Goal: Information Seeking & Learning: Learn about a topic

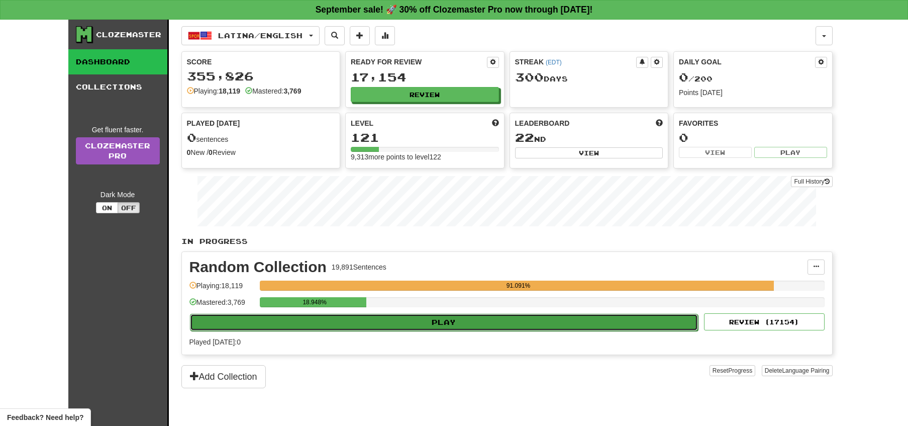
click at [470, 321] on button "Play" at bounding box center [444, 322] width 508 height 17
select select "**"
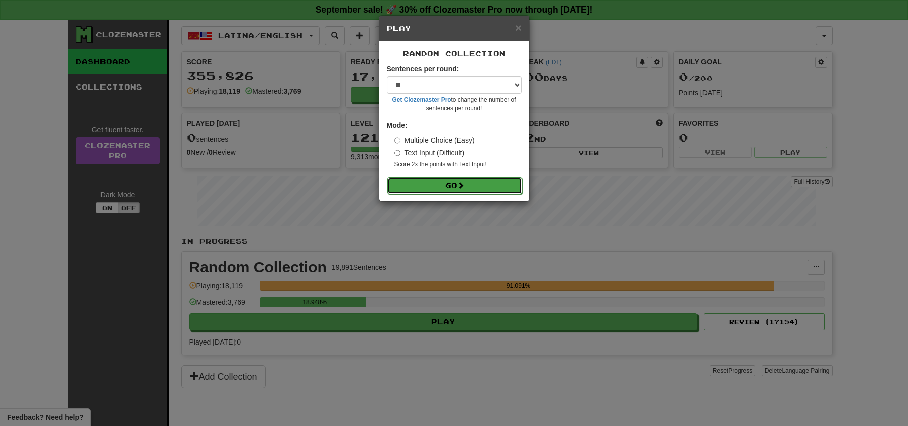
click at [449, 184] on button "Go" at bounding box center [454, 185] width 135 height 17
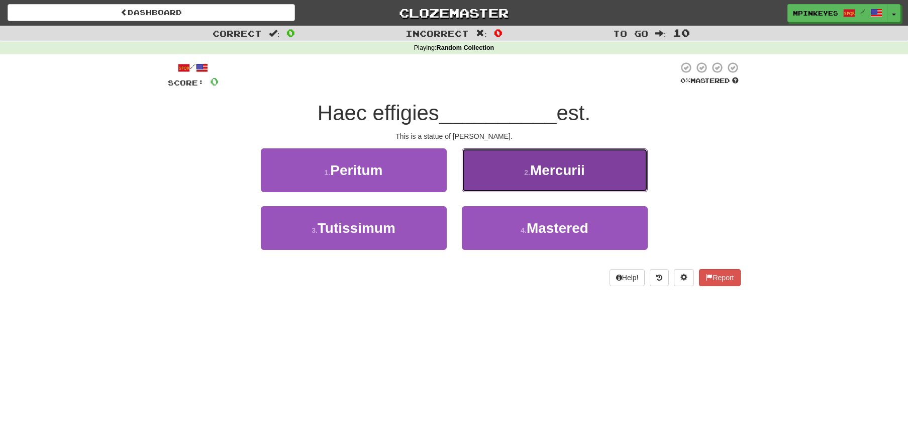
click at [488, 172] on button "2 . Mercurii" at bounding box center [555, 170] width 186 height 44
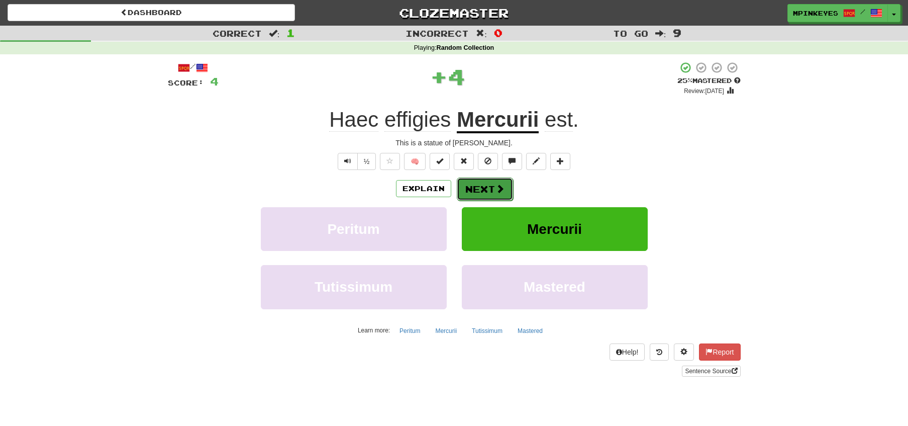
click at [475, 184] on button "Next" at bounding box center [485, 188] width 56 height 23
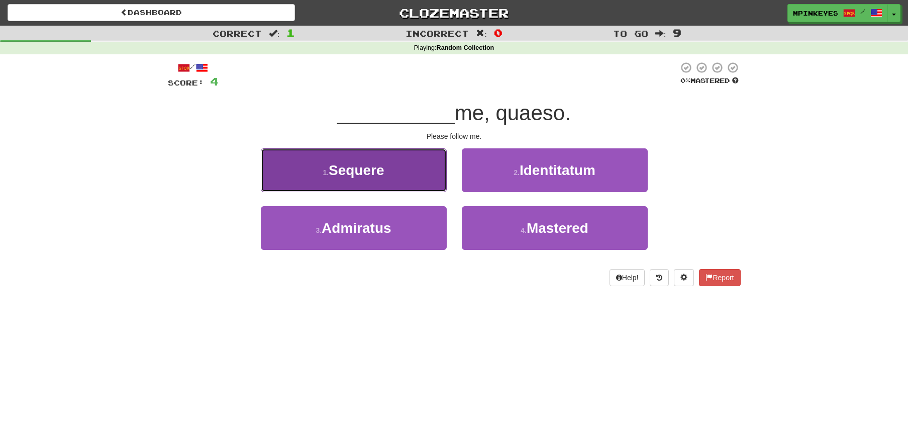
click at [409, 181] on button "1 . Sequere" at bounding box center [354, 170] width 186 height 44
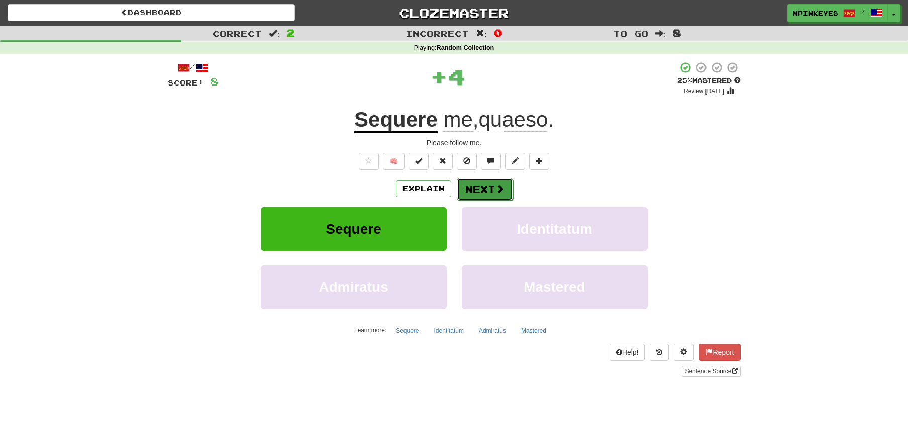
click at [464, 189] on button "Next" at bounding box center [485, 188] width 56 height 23
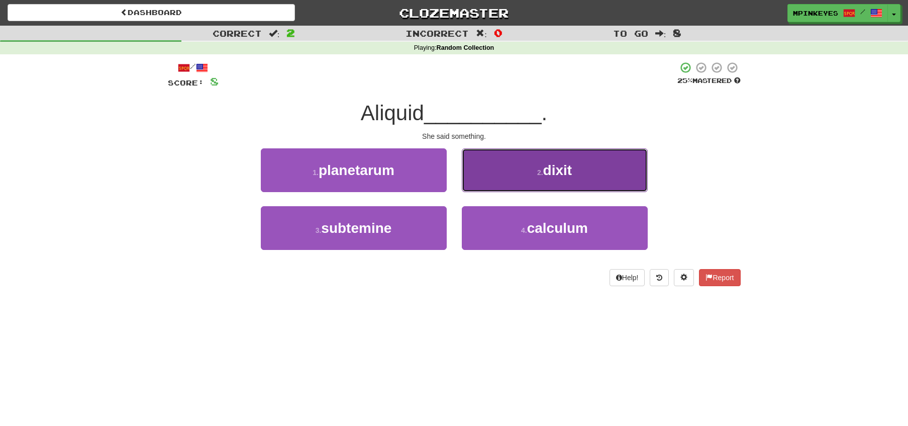
click at [503, 181] on button "2 . dixit" at bounding box center [555, 170] width 186 height 44
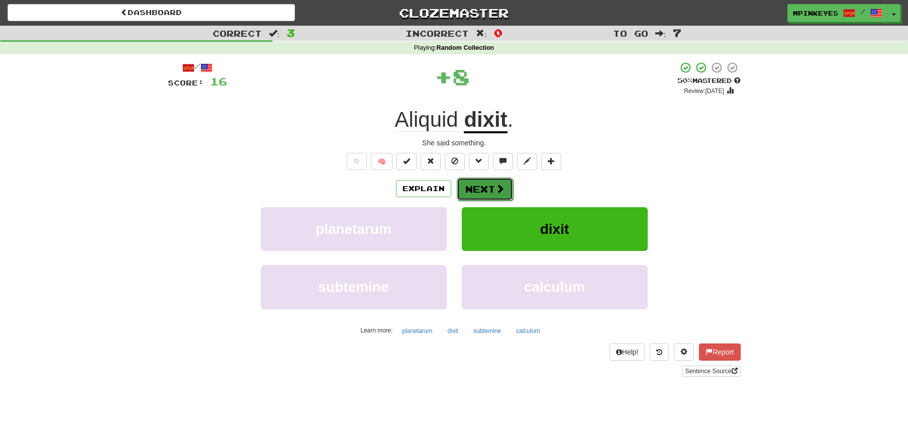
click at [481, 186] on button "Next" at bounding box center [485, 188] width 56 height 23
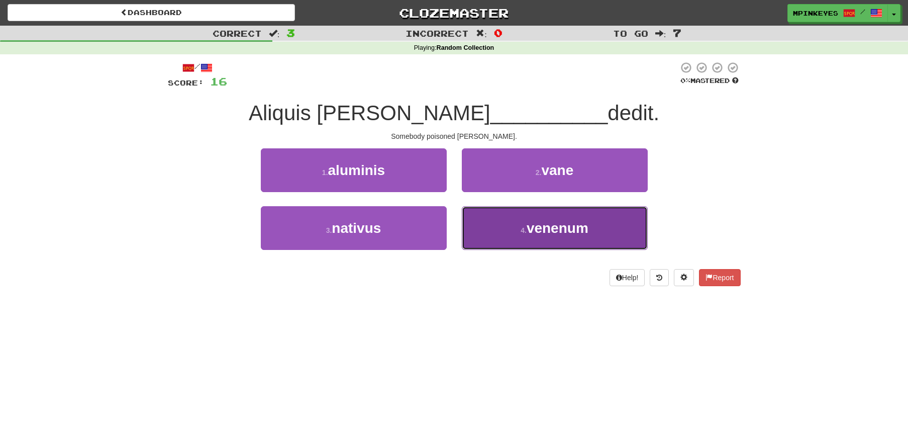
click at [481, 220] on button "4 . venenum" at bounding box center [555, 228] width 186 height 44
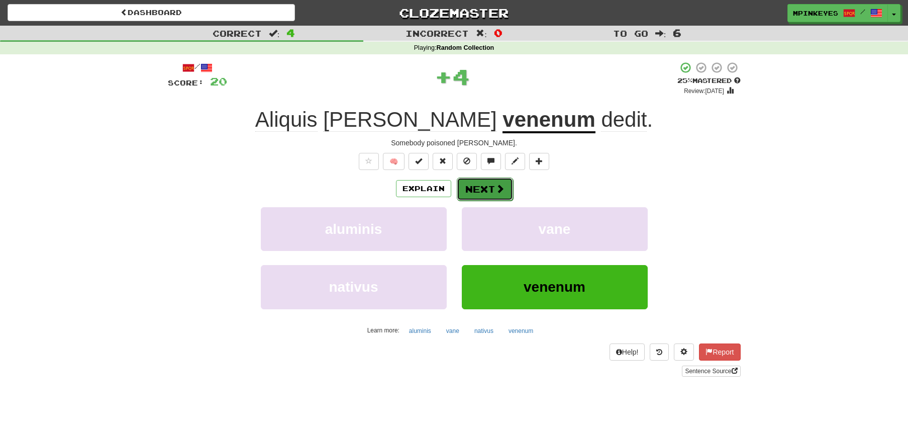
click at [471, 193] on button "Next" at bounding box center [485, 188] width 56 height 23
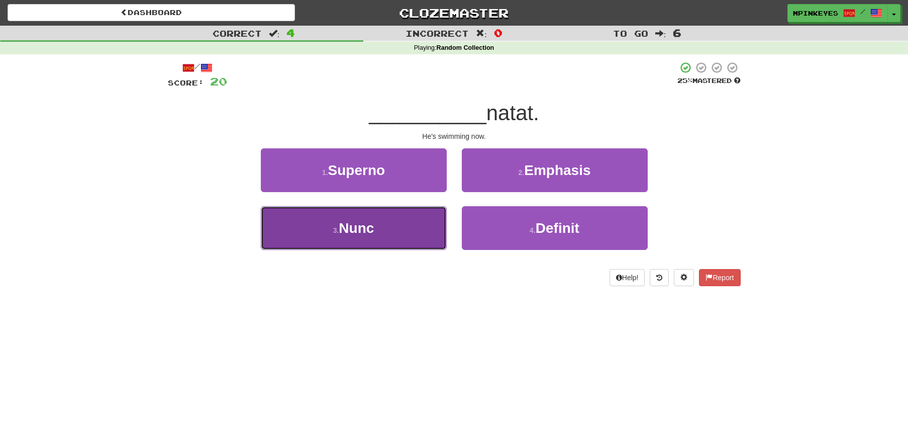
click at [400, 218] on button "3 . Nunc" at bounding box center [354, 228] width 186 height 44
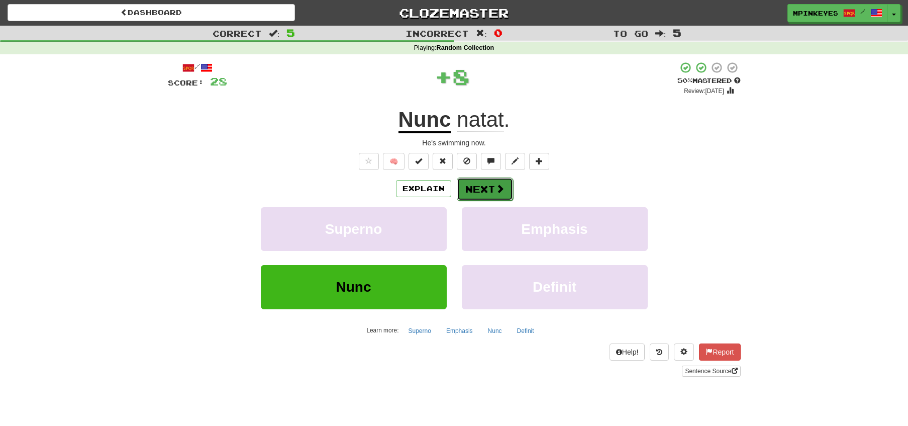
click at [483, 184] on button "Next" at bounding box center [485, 188] width 56 height 23
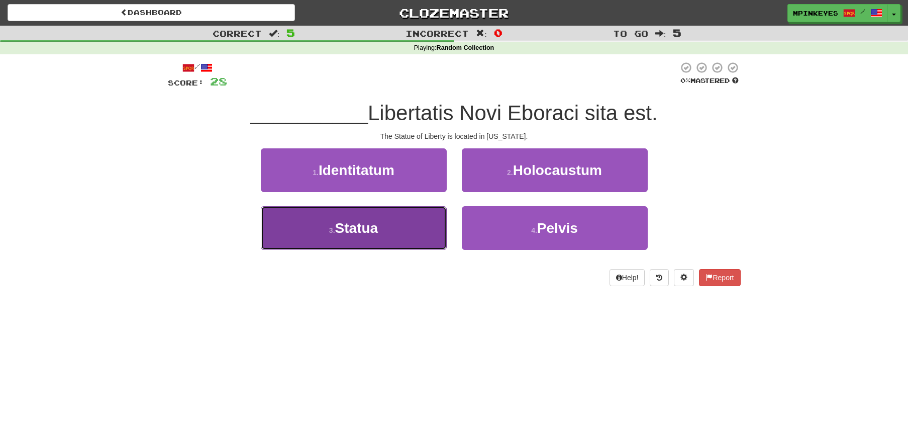
click at [428, 220] on button "3 . Statua" at bounding box center [354, 228] width 186 height 44
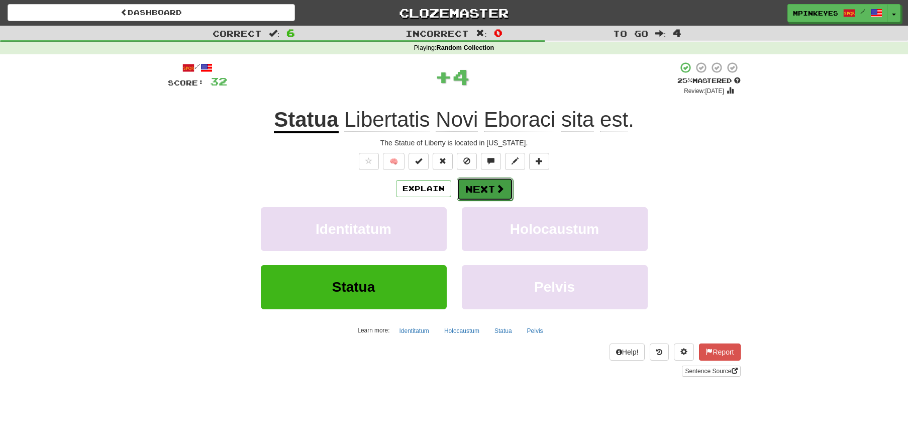
click at [474, 192] on button "Next" at bounding box center [485, 188] width 56 height 23
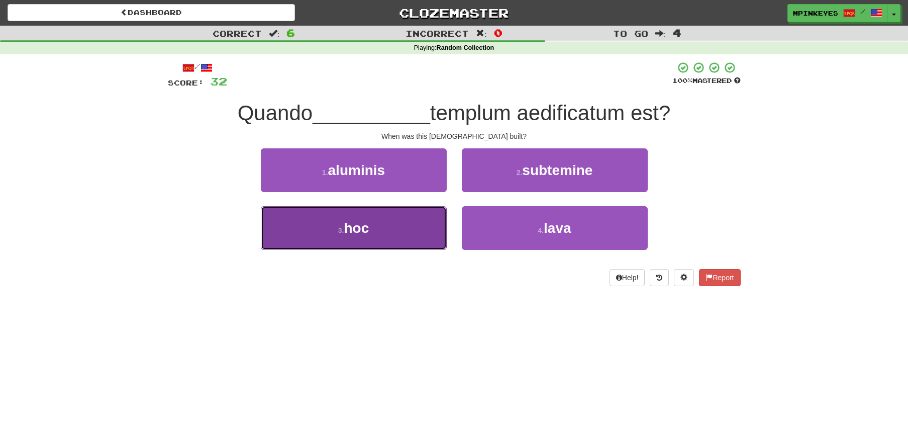
click at [433, 222] on button "3 . hoc" at bounding box center [354, 228] width 186 height 44
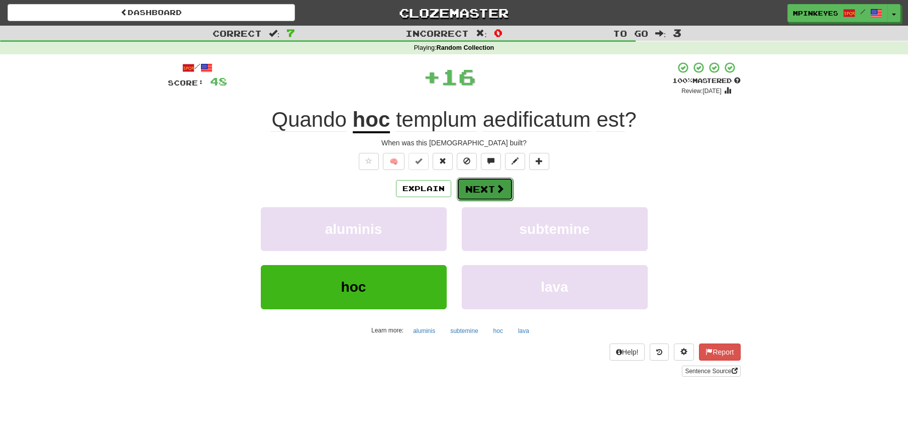
click at [487, 188] on button "Next" at bounding box center [485, 188] width 56 height 23
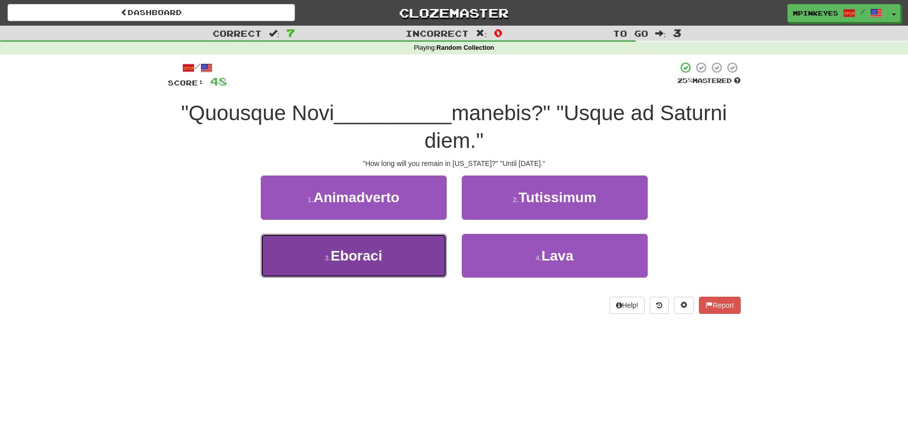
click at [415, 241] on button "3 . Eboraci" at bounding box center [354, 256] width 186 height 44
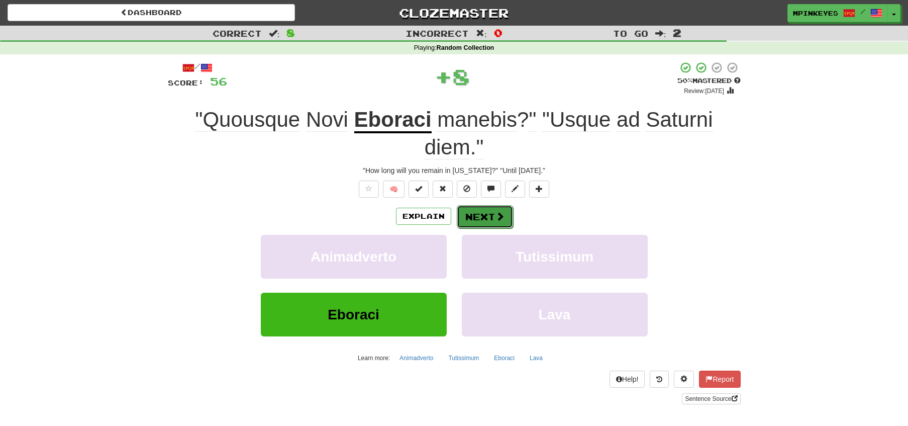
click at [481, 214] on button "Next" at bounding box center [485, 216] width 56 height 23
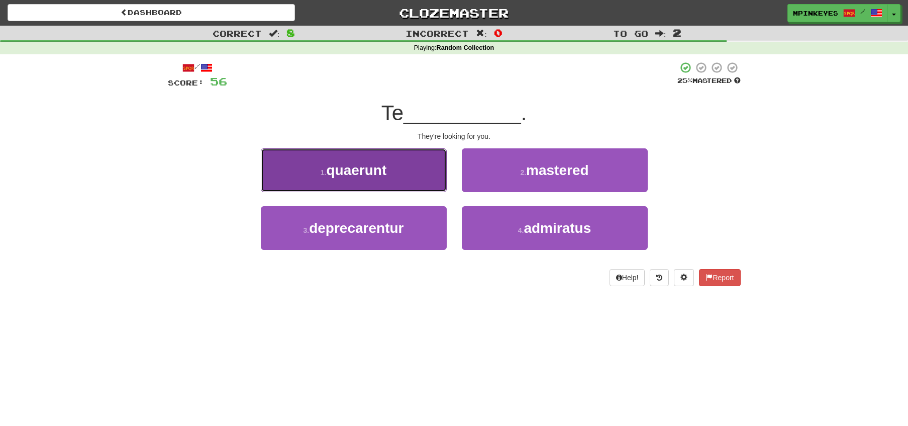
click at [402, 183] on button "1 . quaerunt" at bounding box center [354, 170] width 186 height 44
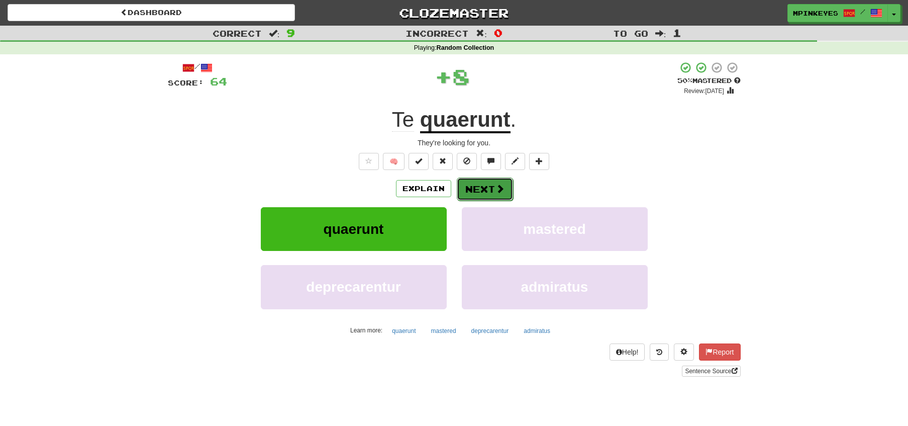
click at [485, 186] on button "Next" at bounding box center [485, 188] width 56 height 23
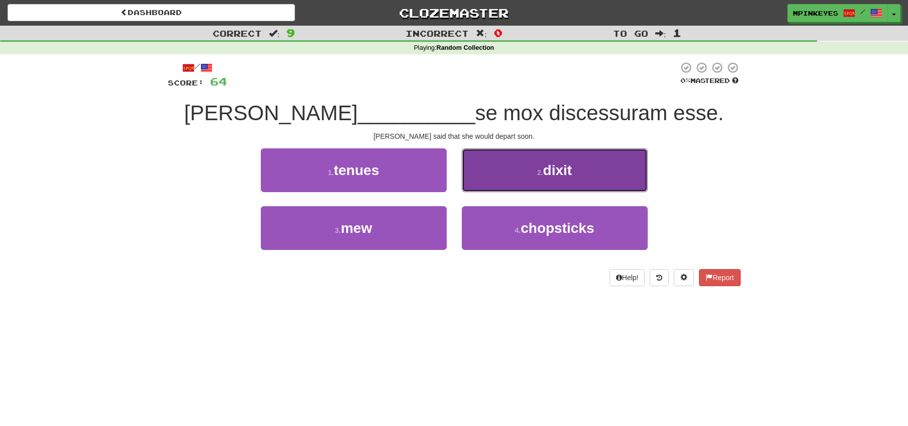
click at [495, 180] on button "2 . dixit" at bounding box center [555, 170] width 186 height 44
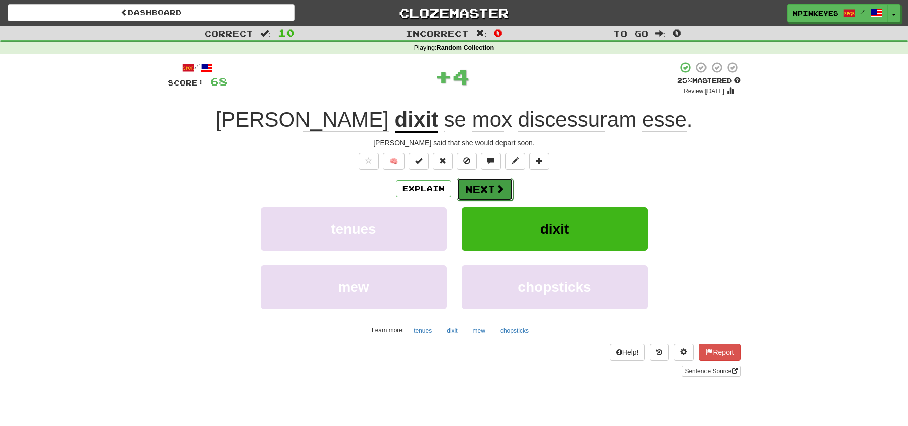
click at [464, 187] on button "Next" at bounding box center [485, 188] width 56 height 23
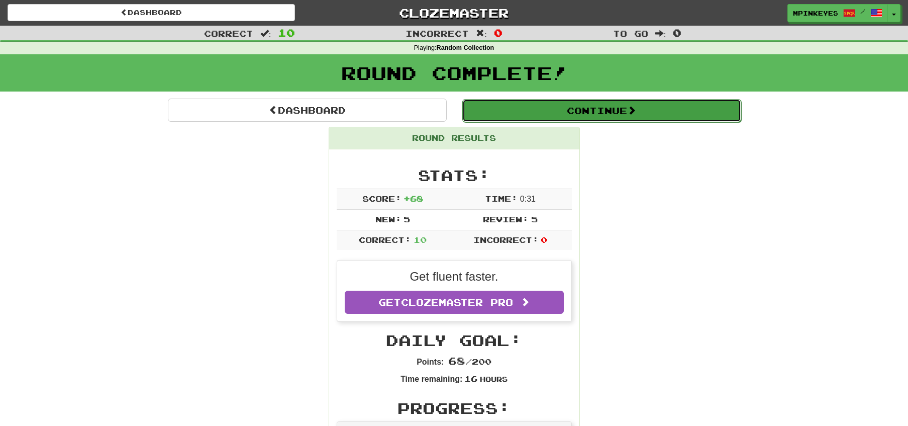
click at [521, 110] on button "Continue" at bounding box center [601, 110] width 279 height 23
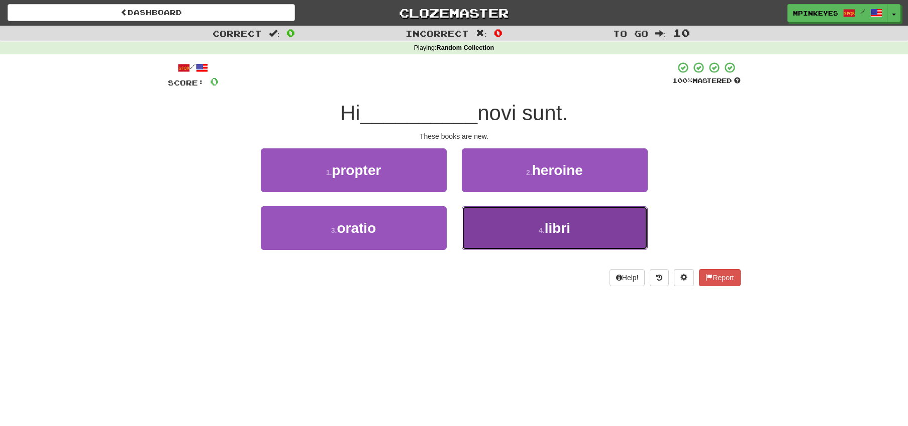
click at [499, 221] on button "4 . libri" at bounding box center [555, 228] width 186 height 44
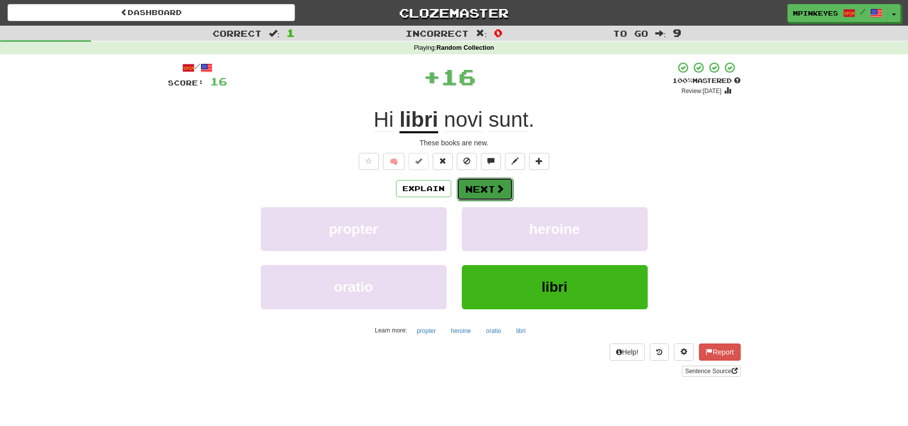
click at [461, 178] on button "Next" at bounding box center [485, 188] width 56 height 23
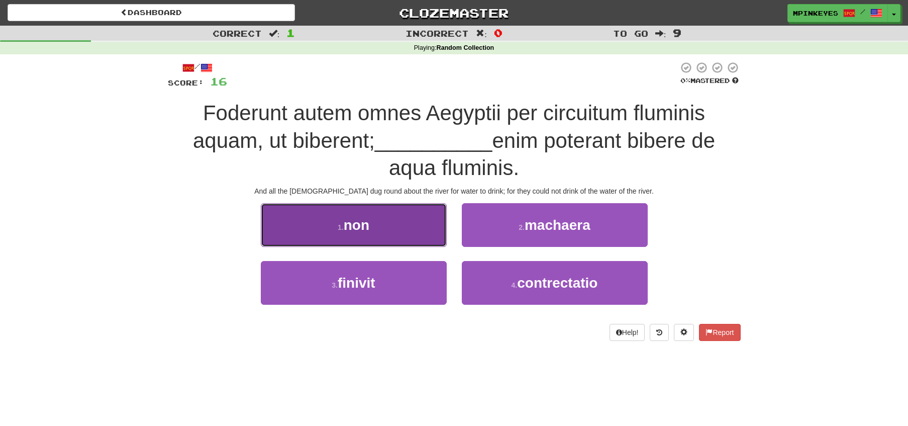
click at [420, 224] on button "1 . non" at bounding box center [354, 225] width 186 height 44
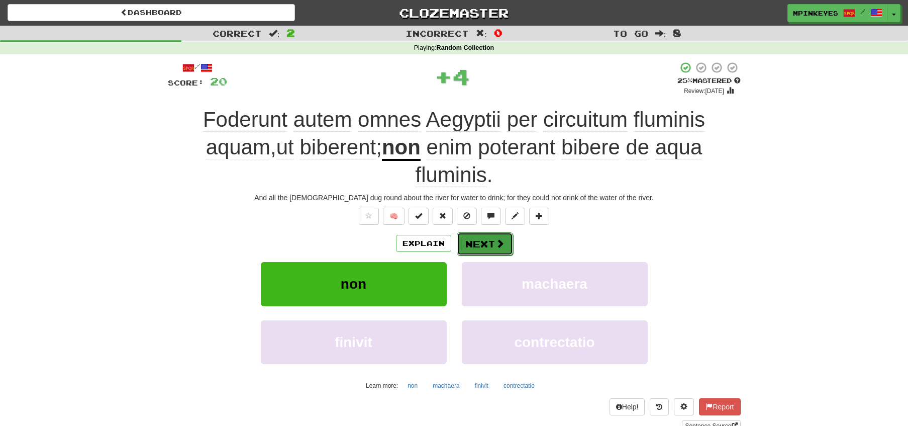
click at [488, 243] on button "Next" at bounding box center [485, 243] width 56 height 23
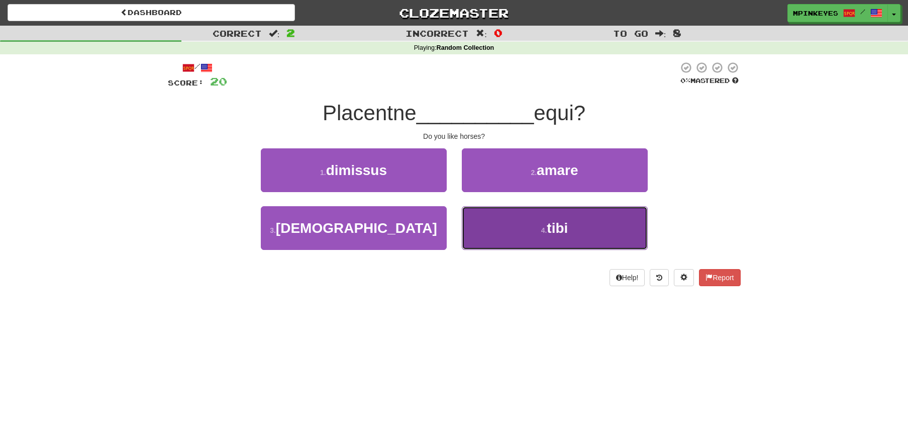
click at [508, 237] on button "4 . tibi" at bounding box center [555, 228] width 186 height 44
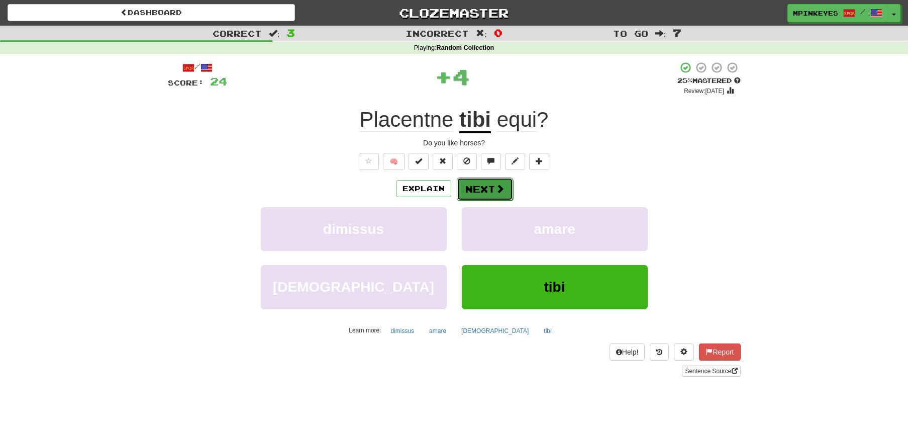
click at [473, 189] on button "Next" at bounding box center [485, 188] width 56 height 23
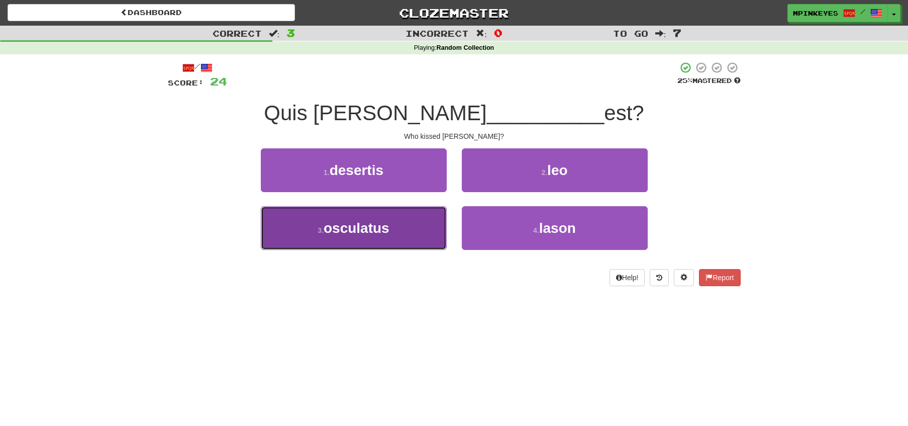
click at [420, 218] on button "3 . osculatus" at bounding box center [354, 228] width 186 height 44
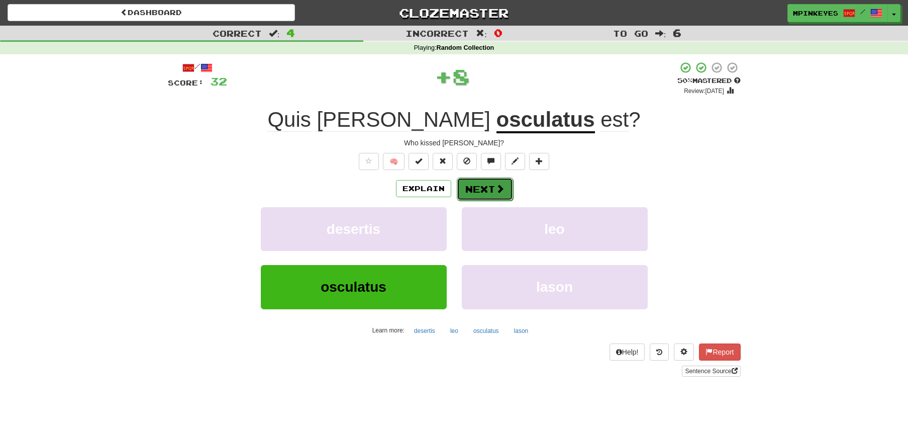
click at [478, 191] on button "Next" at bounding box center [485, 188] width 56 height 23
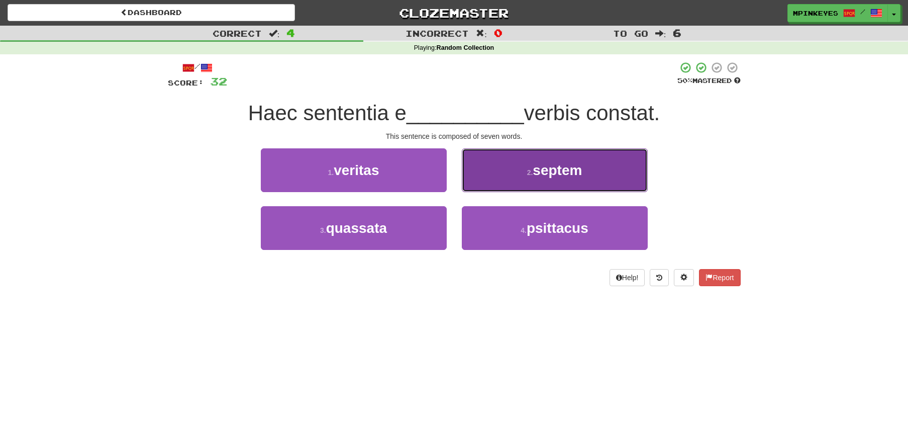
click at [523, 176] on button "2 . septem" at bounding box center [555, 170] width 186 height 44
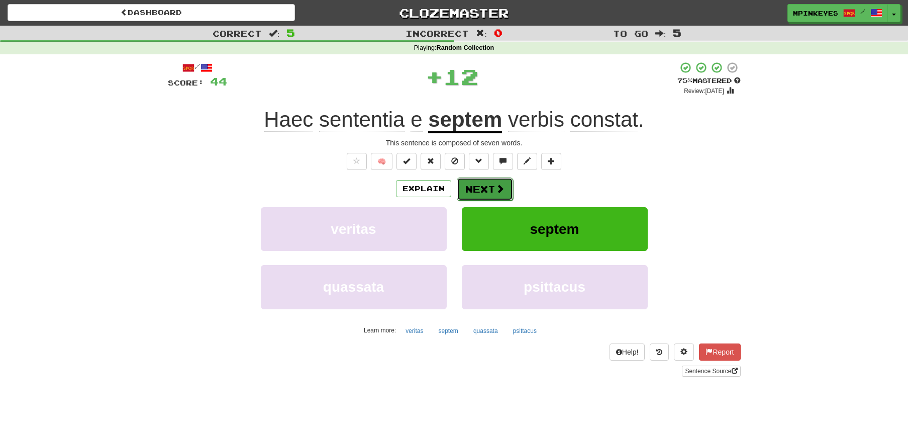
click at [489, 180] on button "Next" at bounding box center [485, 188] width 56 height 23
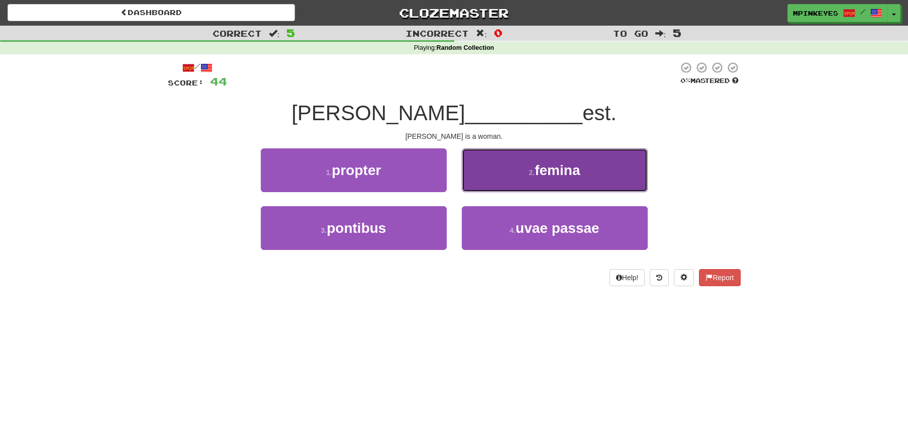
click at [508, 173] on button "2 . femina" at bounding box center [555, 170] width 186 height 44
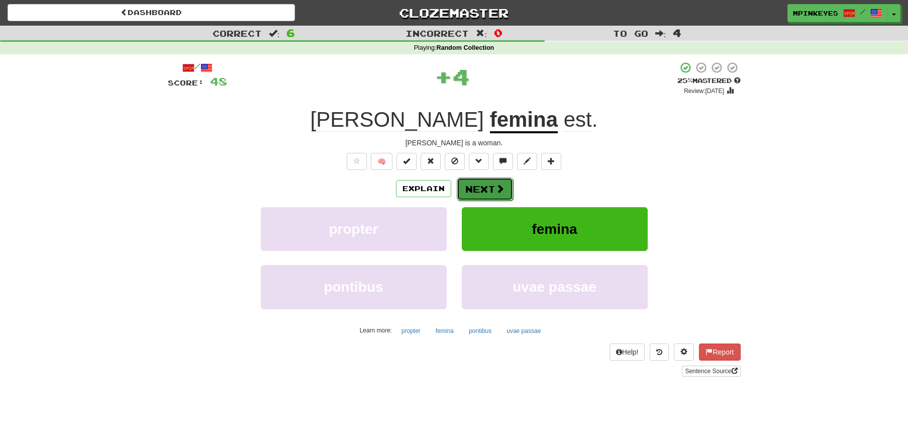
click at [479, 184] on button "Next" at bounding box center [485, 188] width 56 height 23
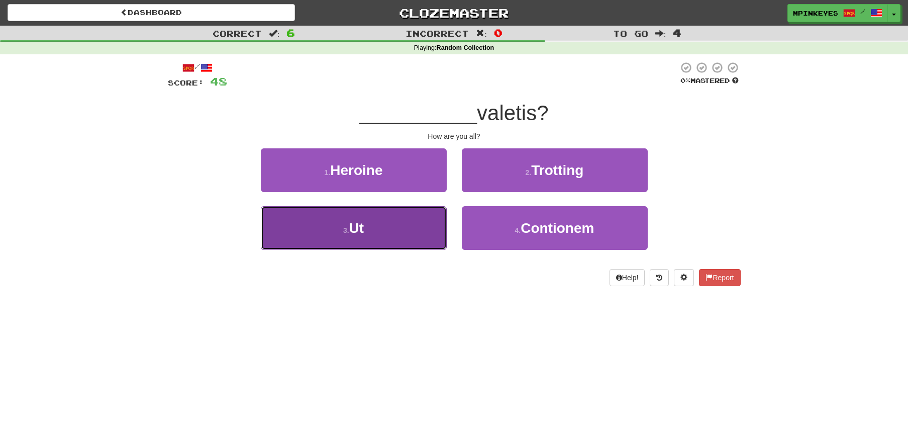
click at [418, 237] on button "3 . Ut" at bounding box center [354, 228] width 186 height 44
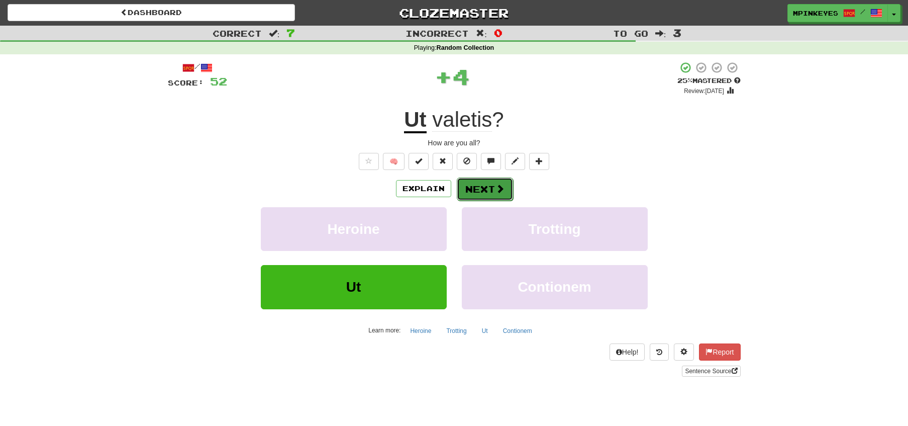
click at [476, 194] on button "Next" at bounding box center [485, 188] width 56 height 23
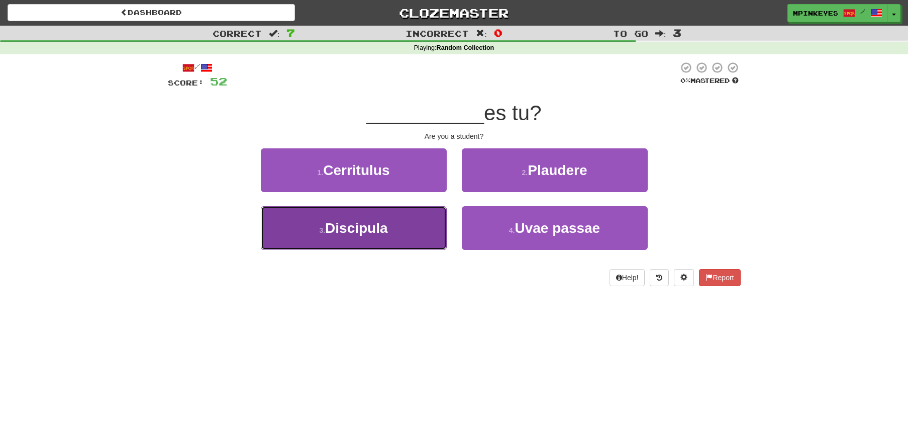
click at [384, 215] on button "3 . Discipula" at bounding box center [354, 228] width 186 height 44
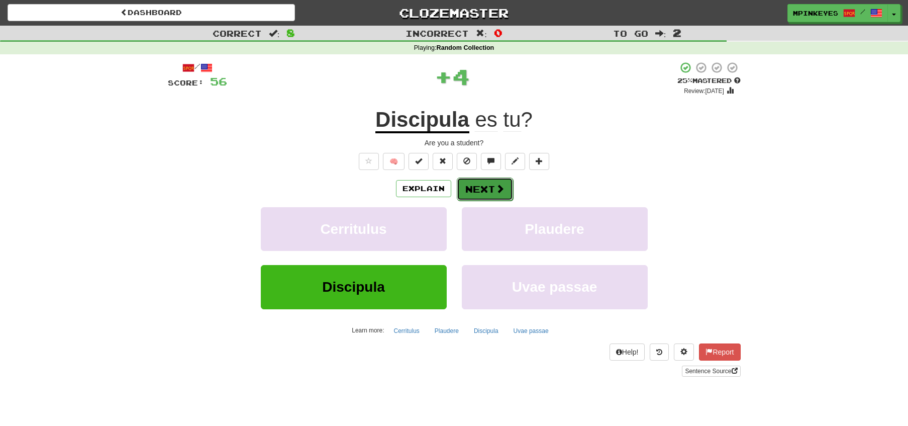
click at [477, 186] on button "Next" at bounding box center [485, 188] width 56 height 23
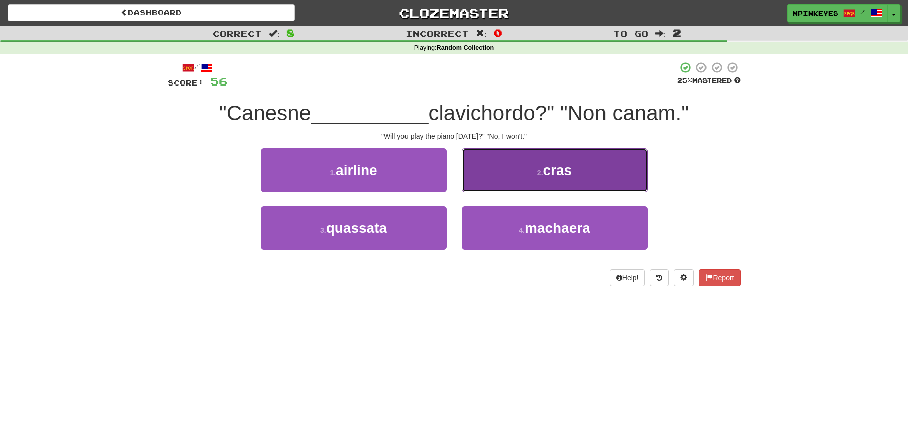
click at [506, 156] on button "2 . cras" at bounding box center [555, 170] width 186 height 44
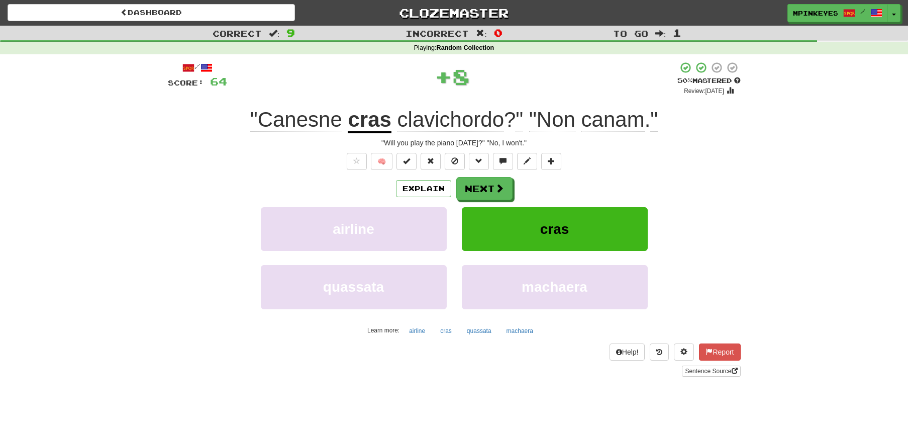
click at [477, 176] on div "/ Score: 64 + 8 50 % Mastered Review: 2025-09-30 "Canesne cras clavichordo ? " …" at bounding box center [454, 218] width 573 height 315
click at [477, 177] on div "Explain Next" at bounding box center [454, 188] width 573 height 23
click at [468, 187] on button "Next" at bounding box center [485, 188] width 56 height 23
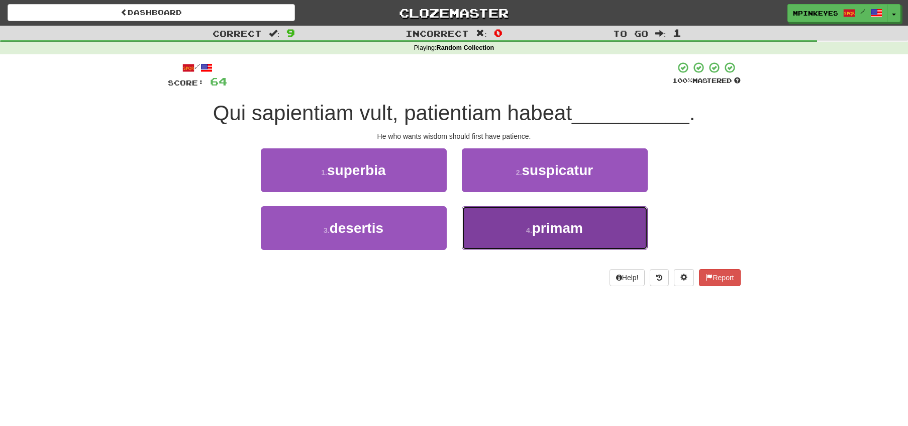
click at [496, 218] on button "4 . primam" at bounding box center [555, 228] width 186 height 44
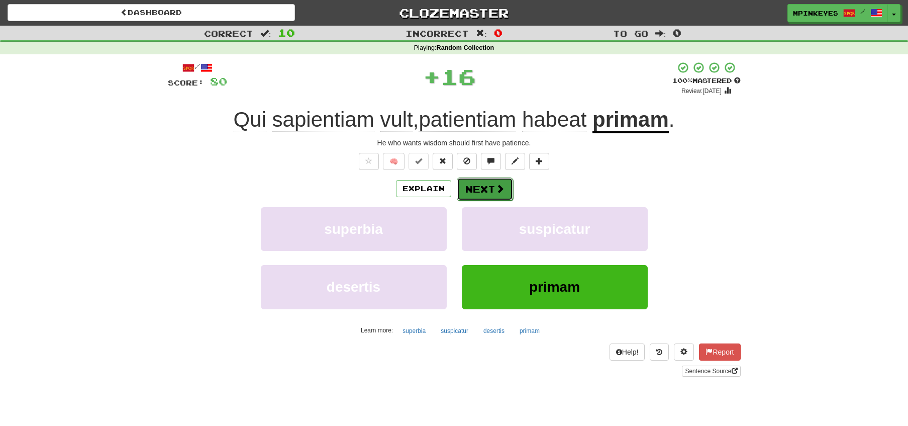
click at [487, 189] on button "Next" at bounding box center [485, 188] width 56 height 23
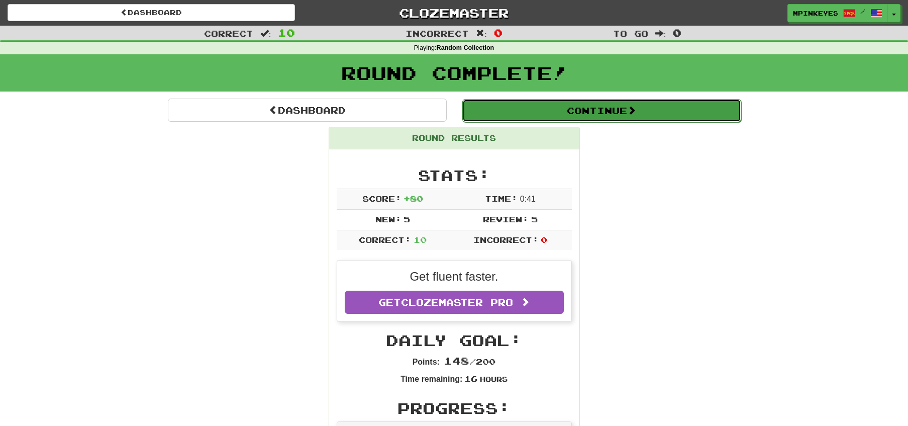
click at [508, 100] on button "Continue" at bounding box center [601, 110] width 279 height 23
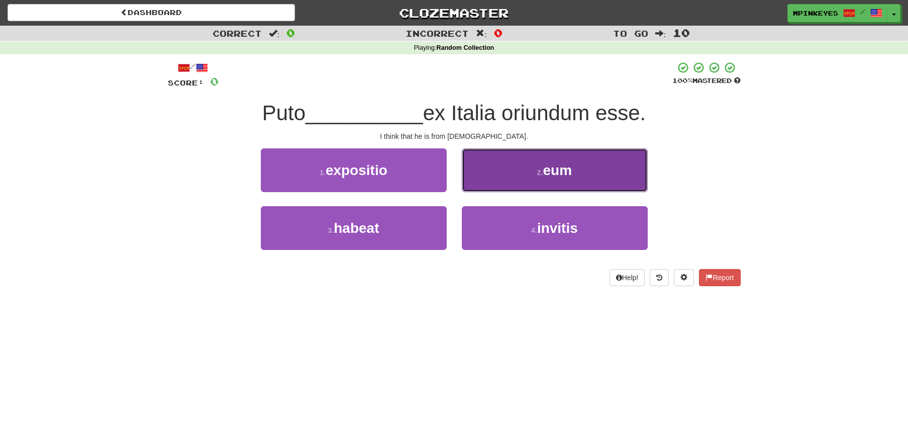
click at [519, 159] on button "2 . eum" at bounding box center [555, 170] width 186 height 44
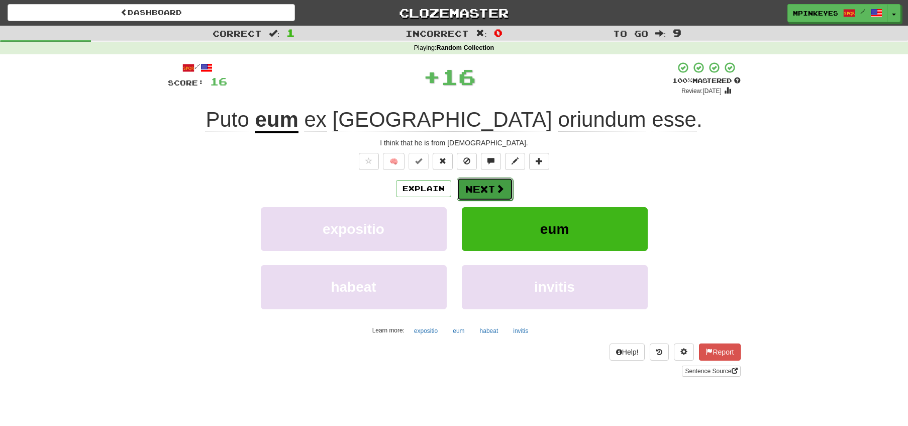
click at [481, 181] on button "Next" at bounding box center [485, 188] width 56 height 23
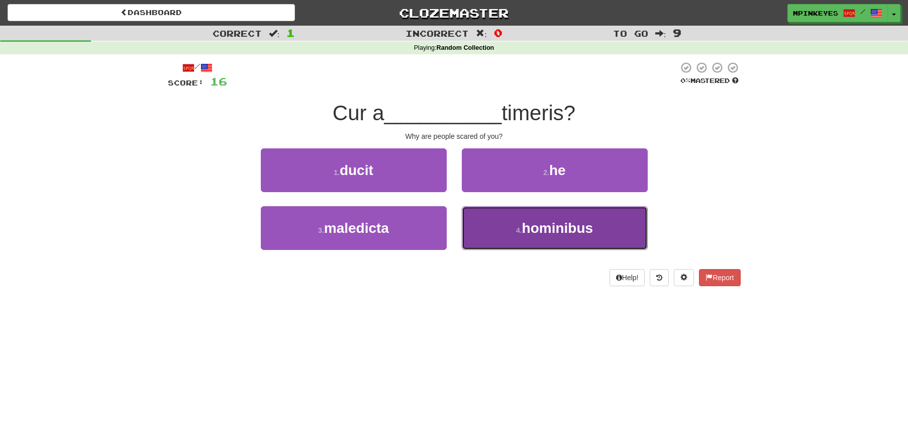
click at [492, 216] on button "4 . hominibus" at bounding box center [555, 228] width 186 height 44
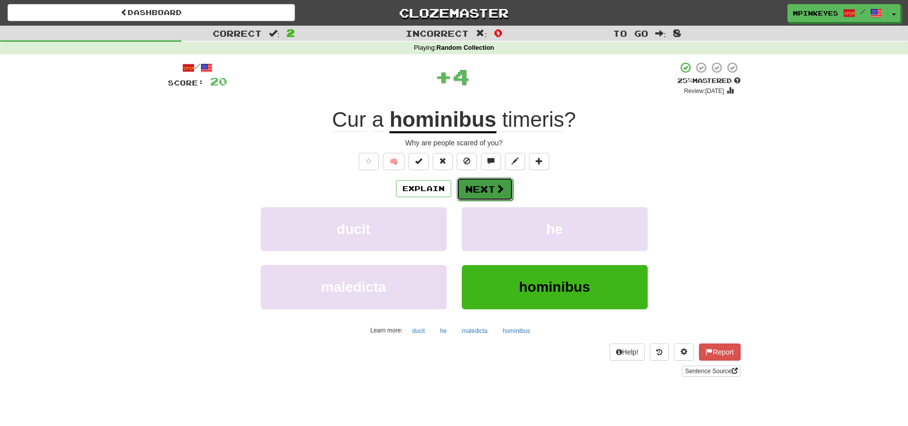
click at [479, 194] on button "Next" at bounding box center [485, 188] width 56 height 23
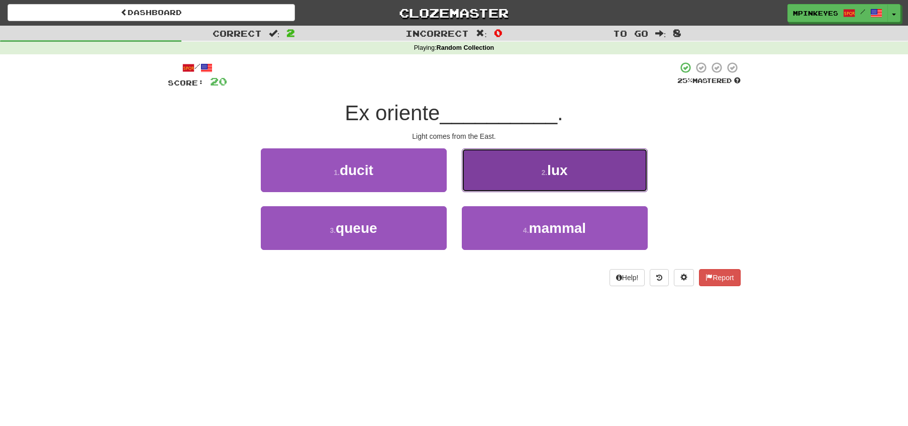
click at [529, 160] on button "2 . lux" at bounding box center [555, 170] width 186 height 44
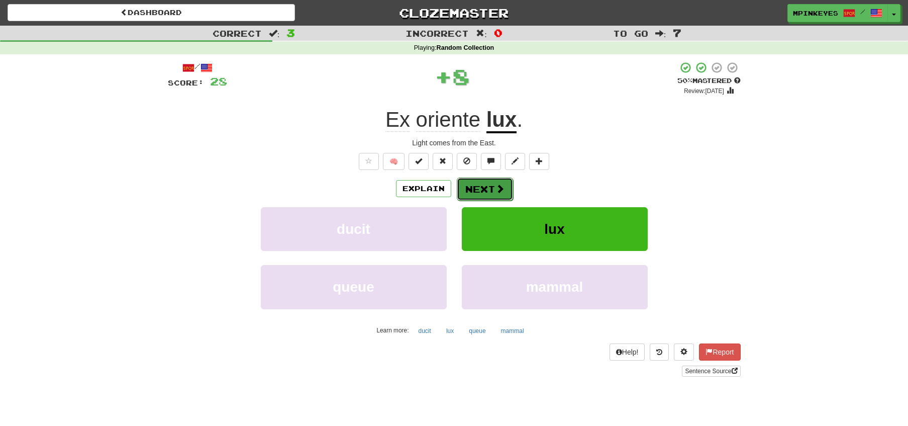
click at [476, 192] on button "Next" at bounding box center [485, 188] width 56 height 23
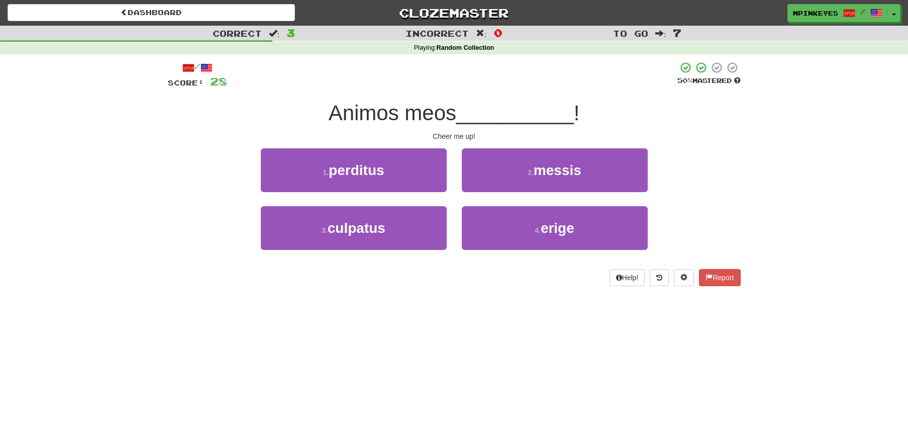
click at [458, 217] on div "4 . erige" at bounding box center [554, 235] width 201 height 58
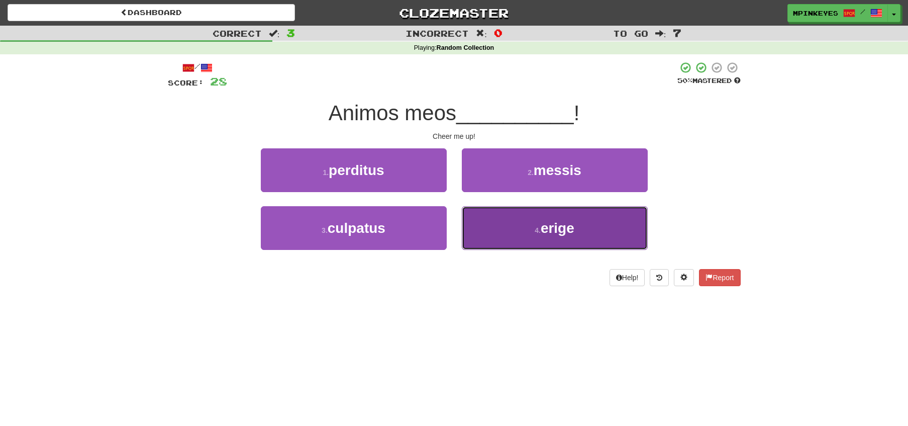
click at [480, 228] on button "4 . erige" at bounding box center [555, 228] width 186 height 44
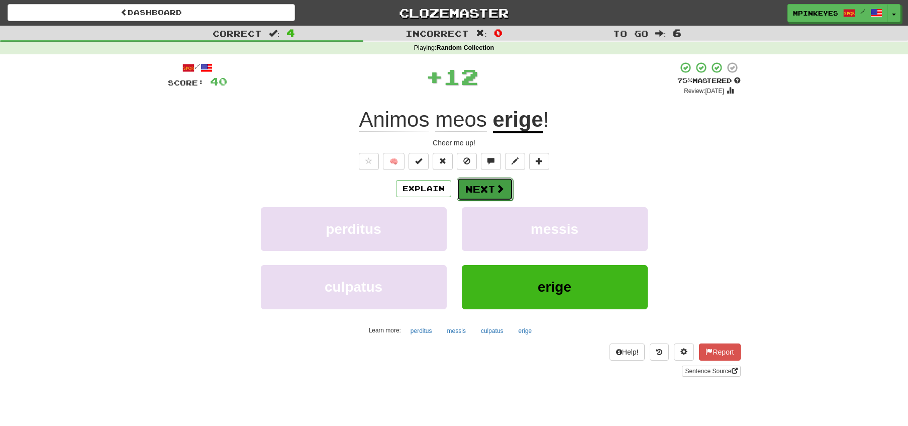
click at [474, 183] on button "Next" at bounding box center [485, 188] width 56 height 23
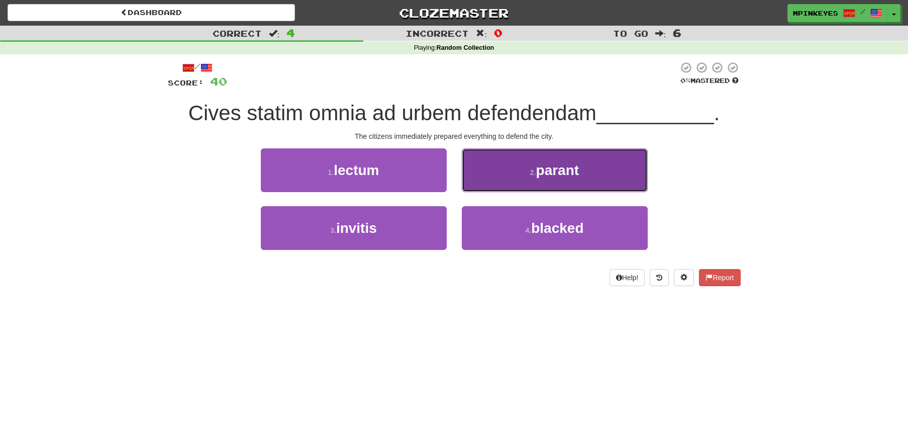
click at [504, 169] on button "2 . parant" at bounding box center [555, 170] width 186 height 44
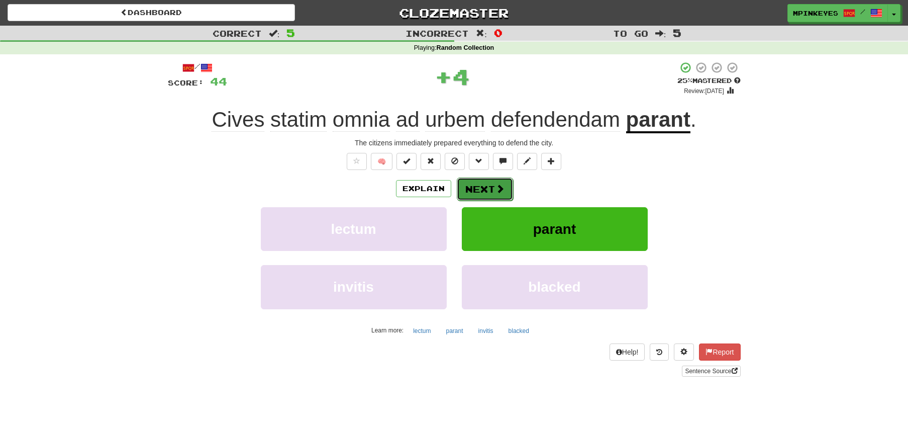
click at [474, 182] on button "Next" at bounding box center [485, 188] width 56 height 23
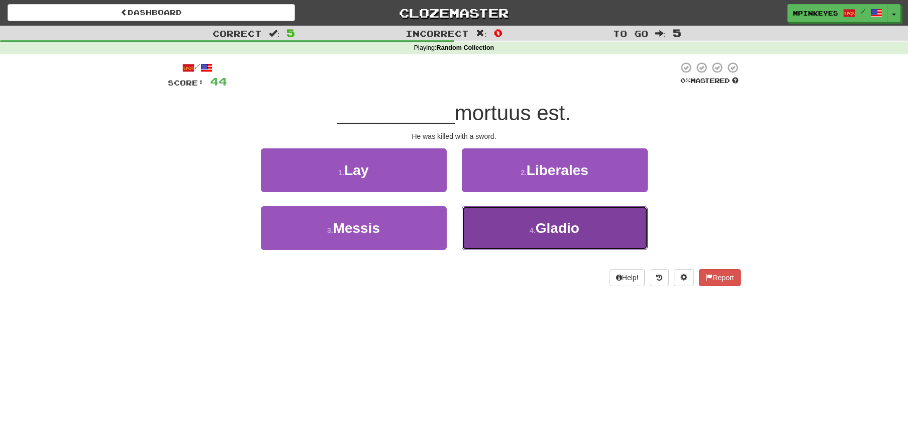
click at [471, 207] on button "4 . Gladio" at bounding box center [555, 228] width 186 height 44
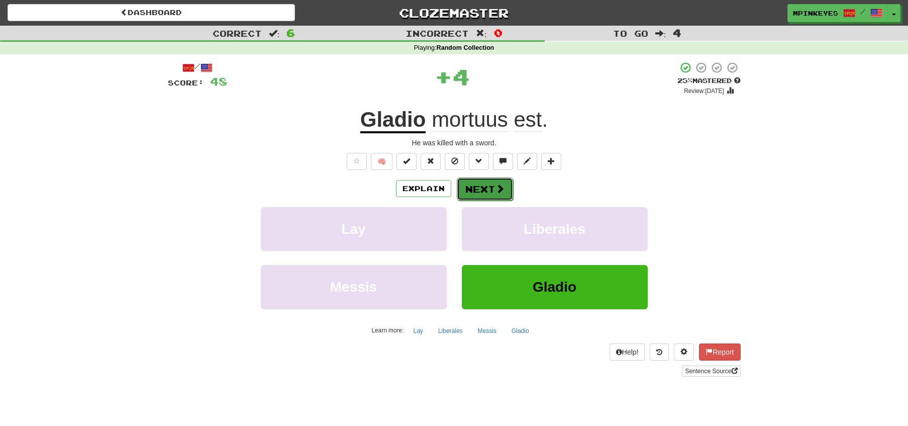
click at [460, 191] on button "Next" at bounding box center [485, 188] width 56 height 23
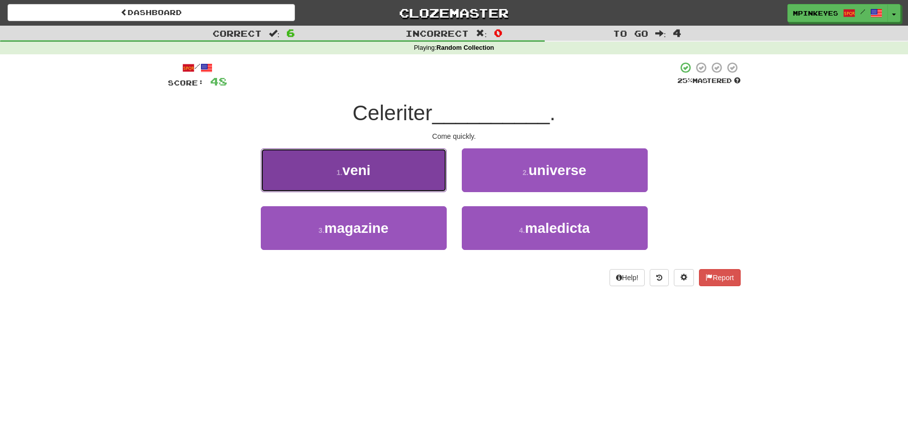
click at [425, 178] on button "1 . veni" at bounding box center [354, 170] width 186 height 44
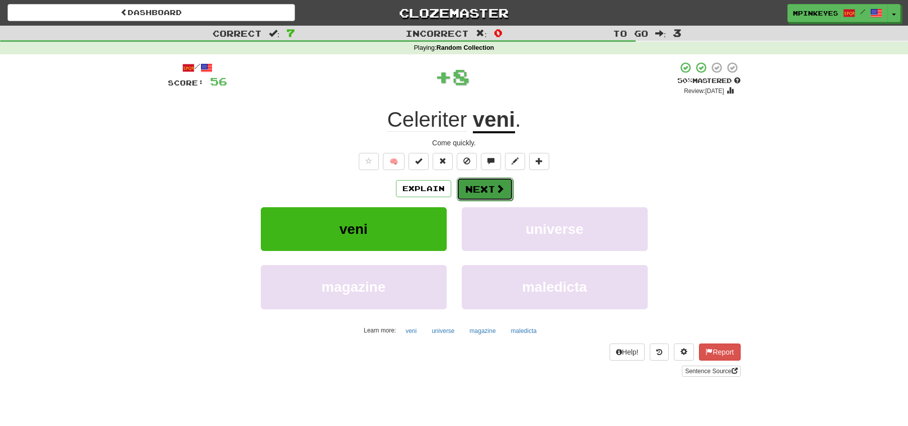
click at [484, 193] on button "Next" at bounding box center [485, 188] width 56 height 23
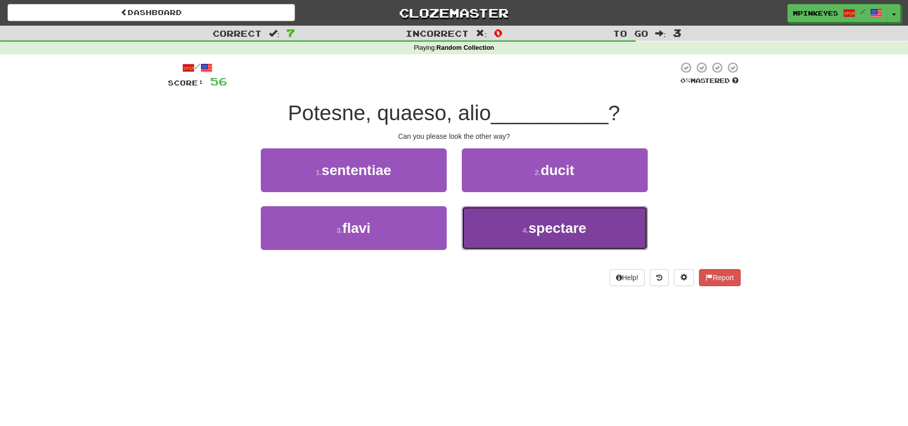
click at [477, 226] on button "4 . spectare" at bounding box center [555, 228] width 186 height 44
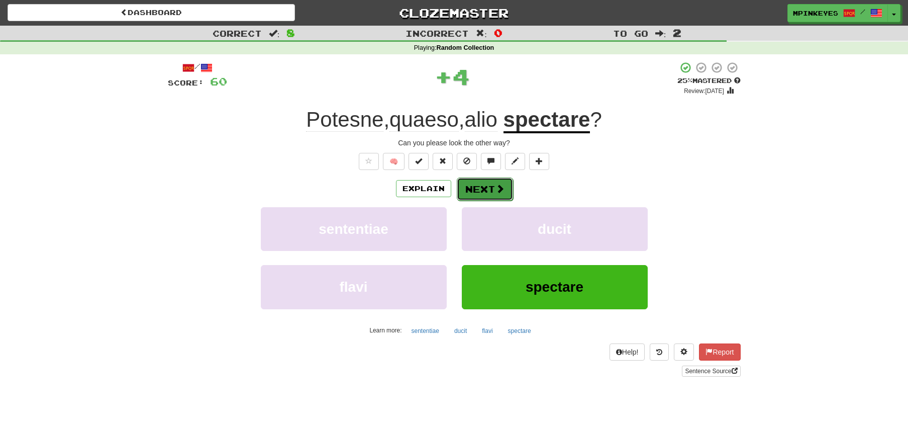
click at [472, 182] on button "Next" at bounding box center [485, 188] width 56 height 23
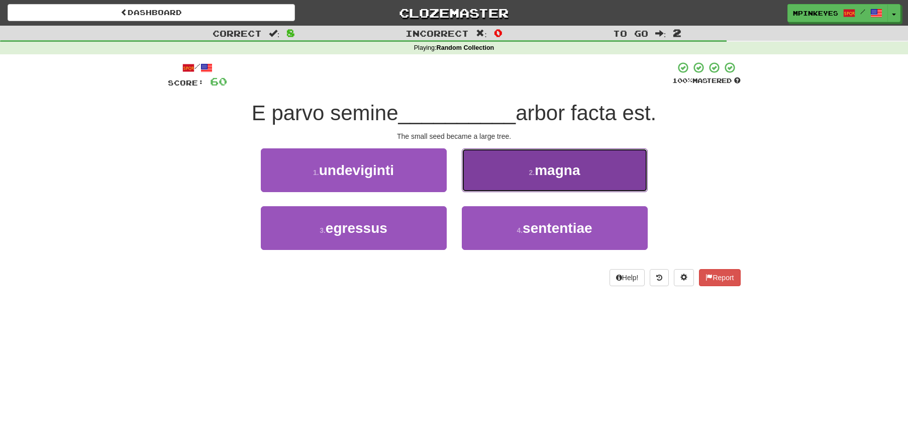
click at [489, 181] on button "2 . magna" at bounding box center [555, 170] width 186 height 44
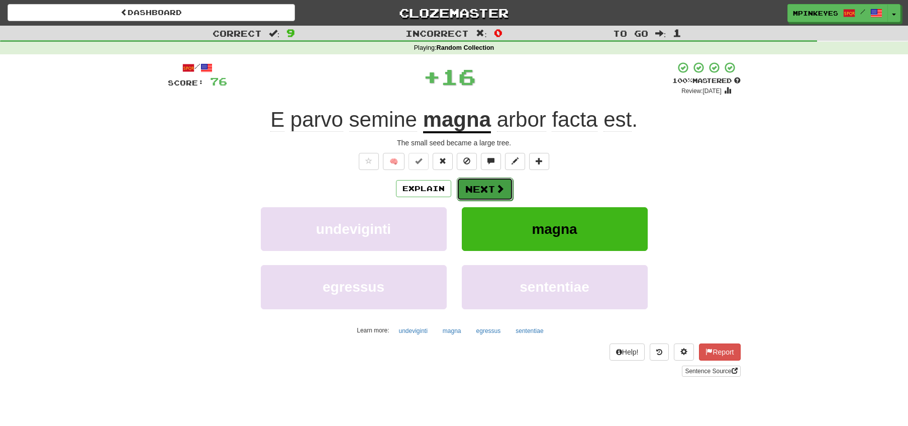
click at [466, 194] on button "Next" at bounding box center [485, 188] width 56 height 23
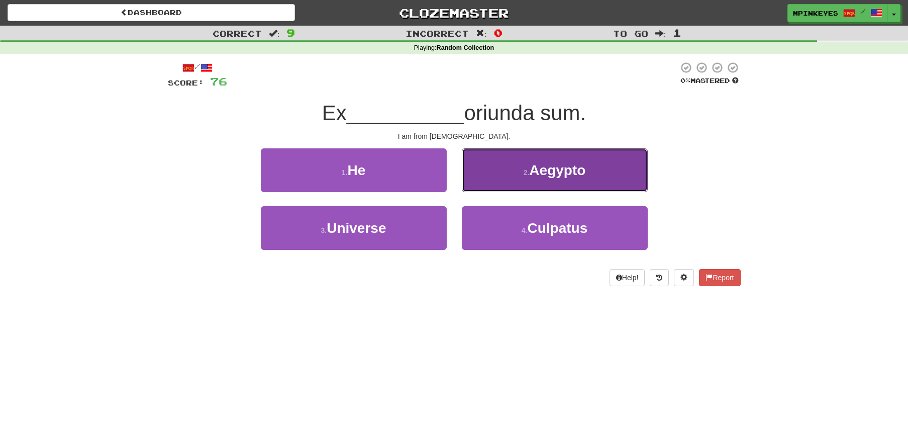
click at [496, 173] on button "2 . Aegypto" at bounding box center [555, 170] width 186 height 44
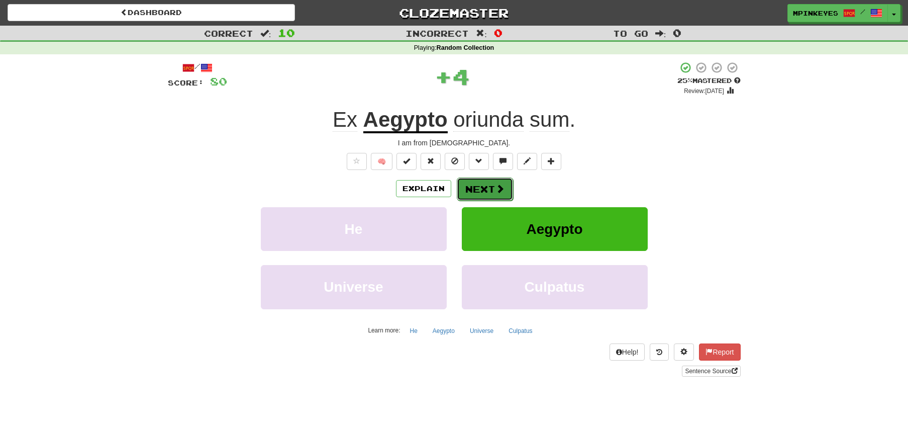
click at [484, 188] on button "Next" at bounding box center [485, 188] width 56 height 23
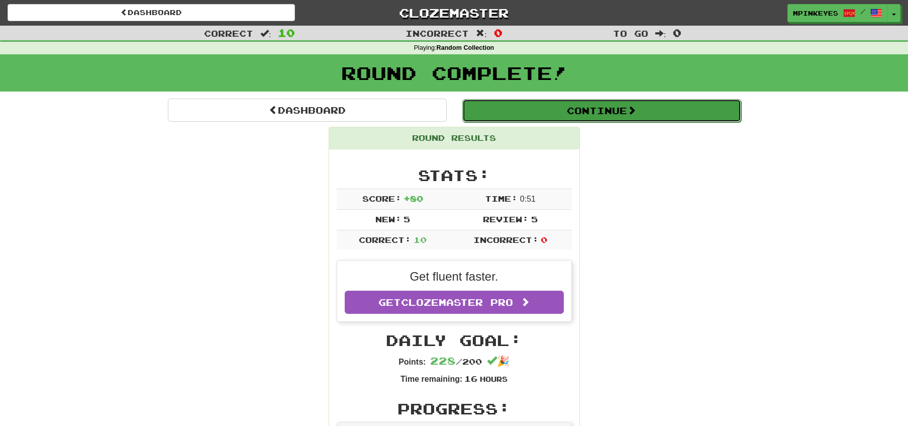
click at [524, 116] on button "Continue" at bounding box center [601, 110] width 279 height 23
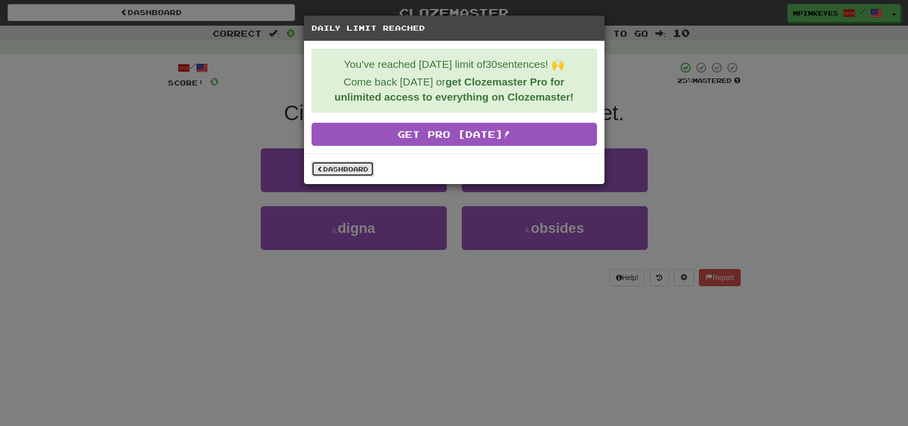
click at [356, 167] on link "Dashboard" at bounding box center [343, 168] width 62 height 15
